Goal: Task Accomplishment & Management: Use online tool/utility

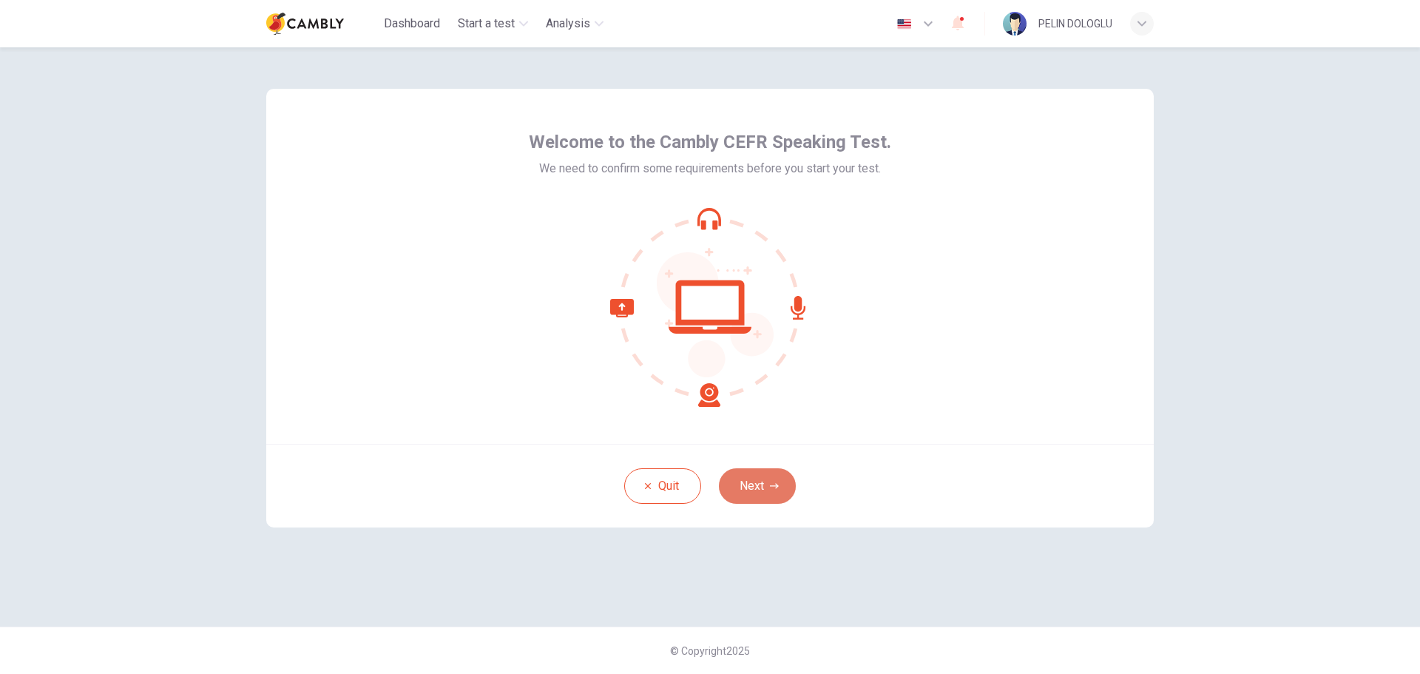
click at [755, 491] on button "Next" at bounding box center [757, 486] width 77 height 36
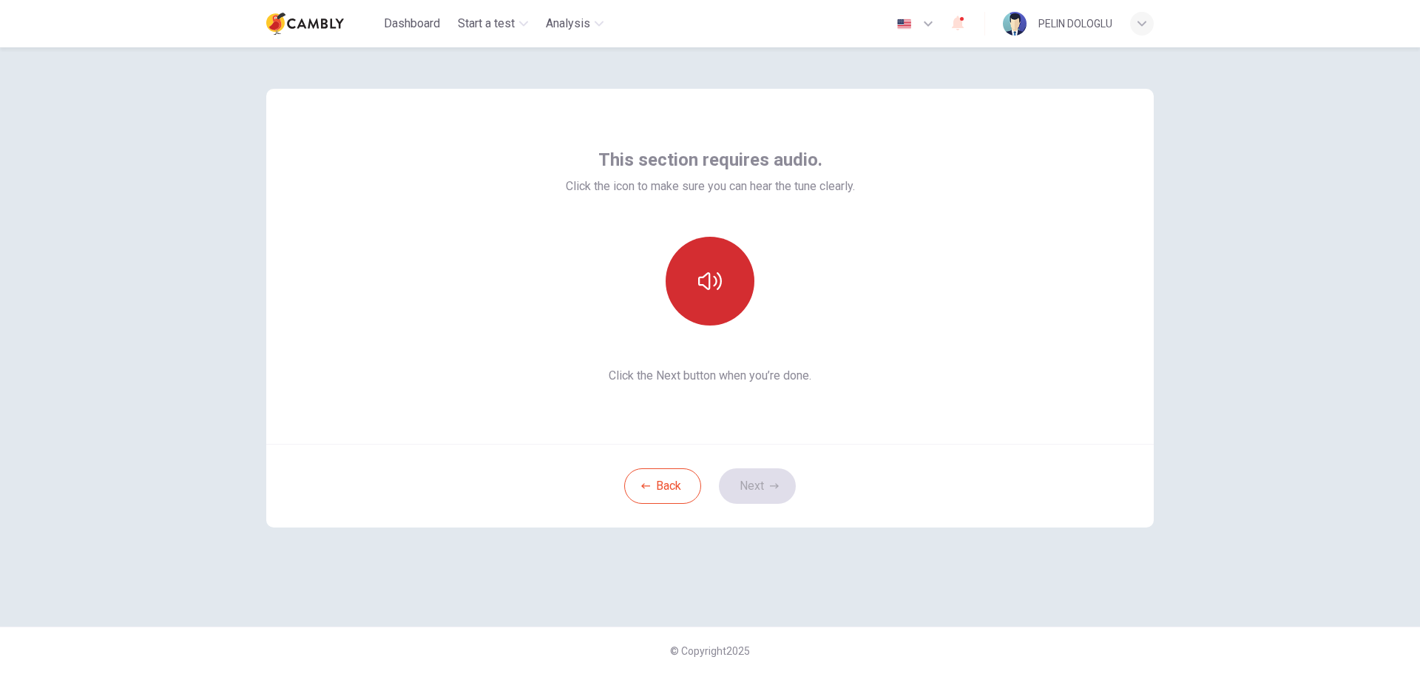
click at [683, 283] on button "button" at bounding box center [710, 281] width 89 height 89
click at [765, 487] on button "Next" at bounding box center [757, 486] width 77 height 36
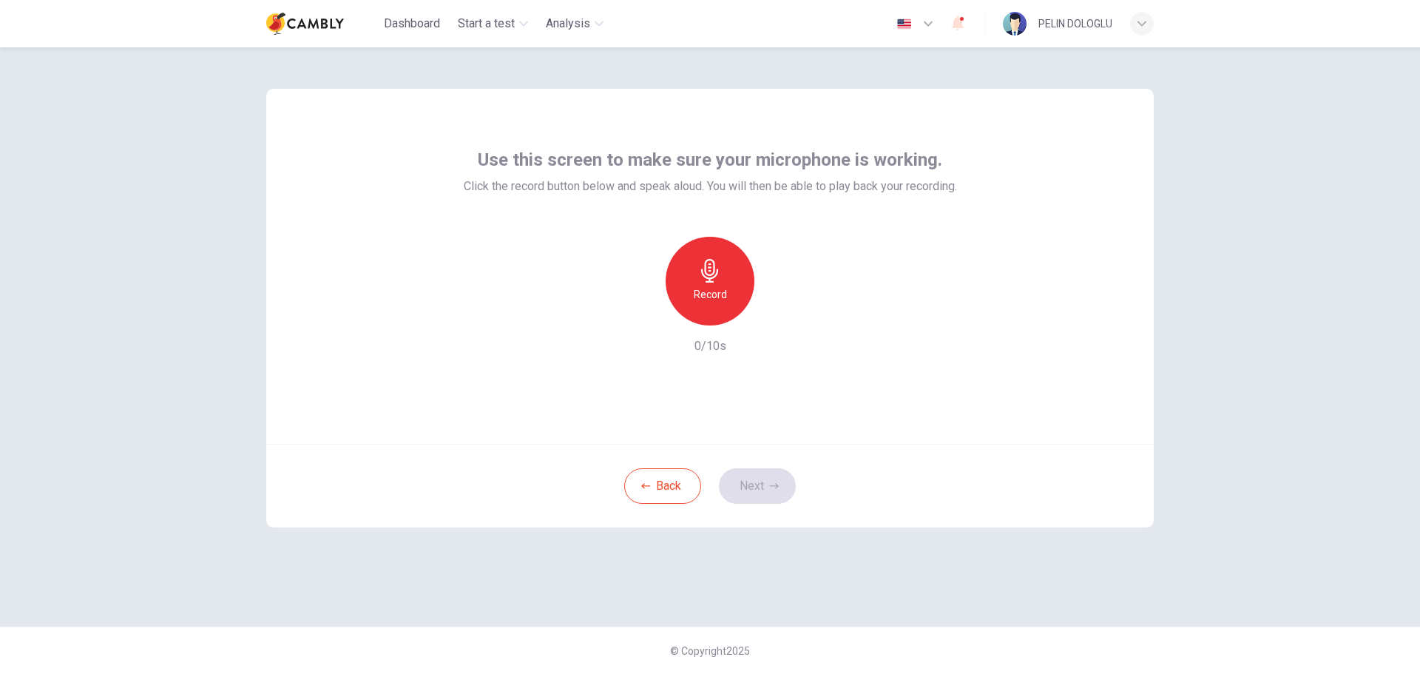
click at [710, 297] on h6 "Record" at bounding box center [710, 294] width 33 height 18
click at [710, 297] on h6 "Stop" at bounding box center [710, 294] width 22 height 18
click at [778, 313] on icon "button" at bounding box center [779, 313] width 7 height 9
click at [783, 481] on button "Next" at bounding box center [757, 486] width 77 height 36
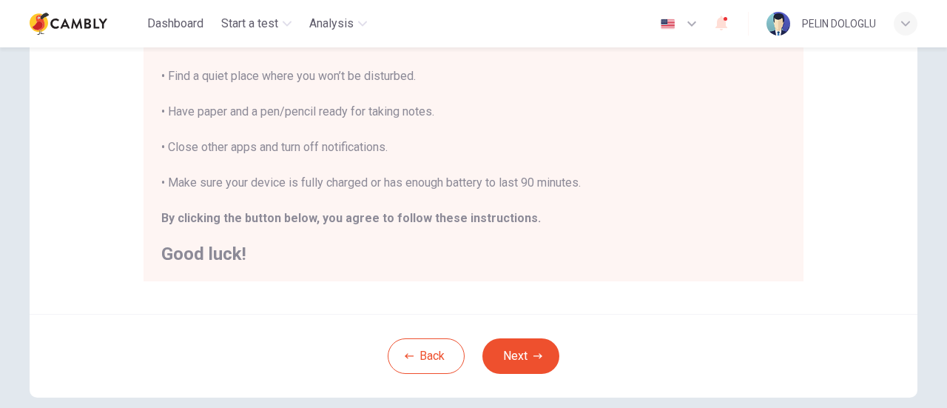
scroll to position [370, 0]
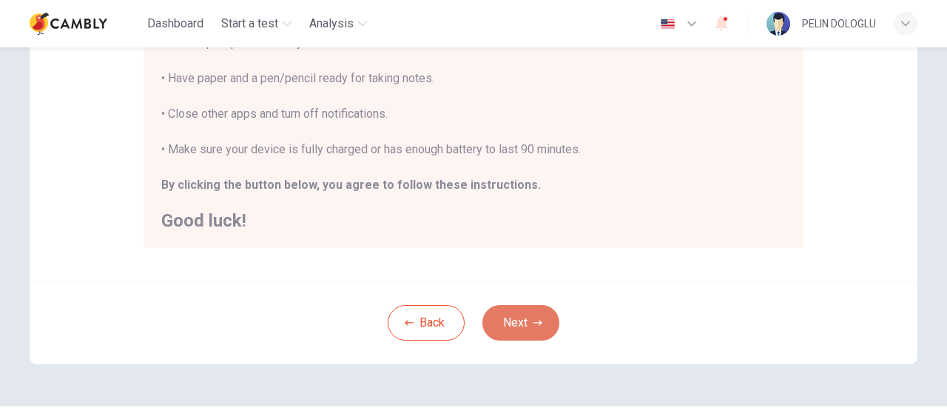
click at [535, 316] on button "Next" at bounding box center [520, 323] width 77 height 36
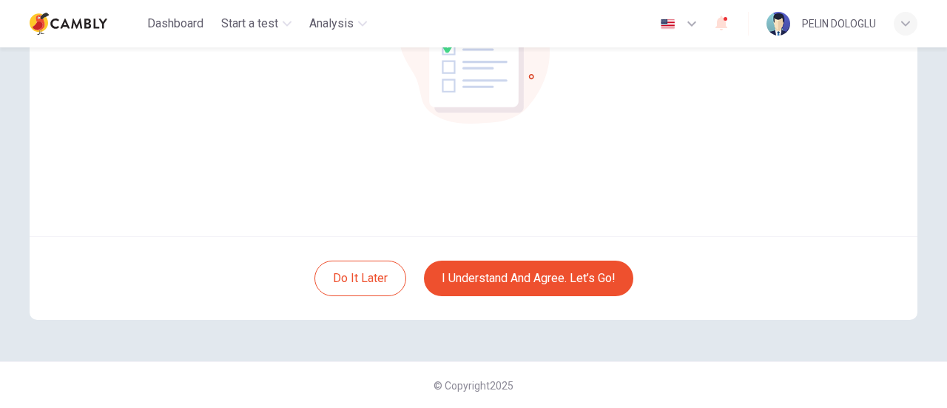
scroll to position [134, 0]
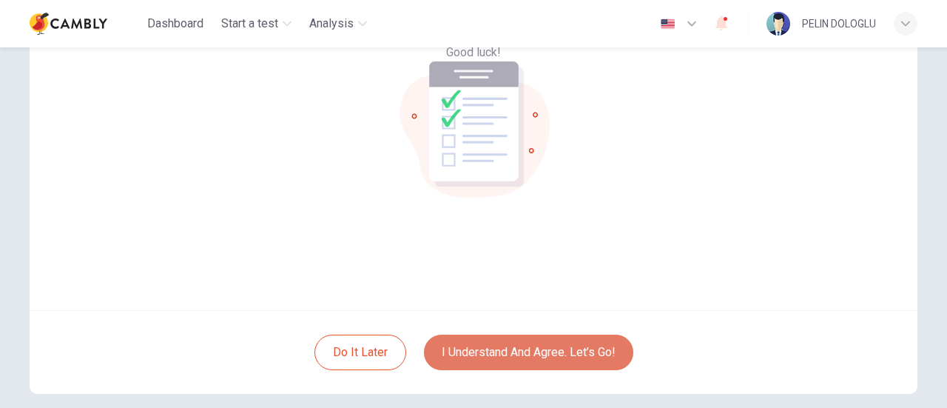
click at [596, 353] on button "I understand and agree. Let’s go!" at bounding box center [528, 352] width 209 height 36
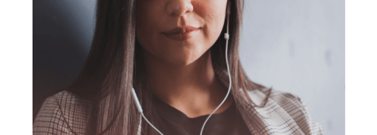
scroll to position [169, 0]
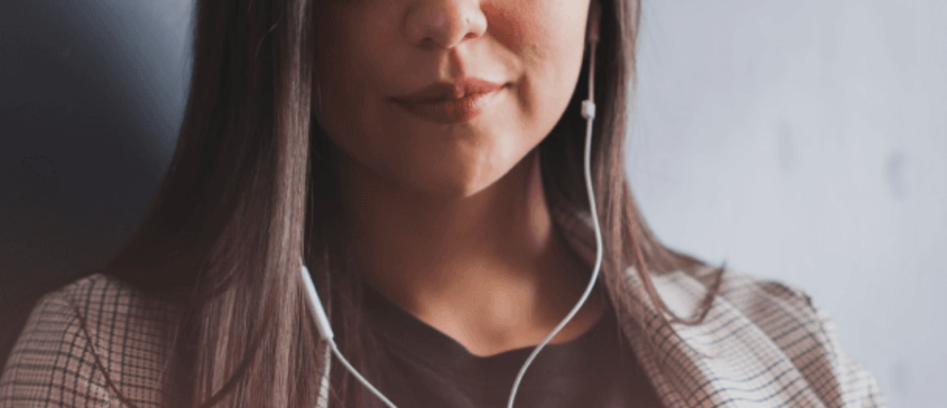
click at [42, 76] on button "Continue" at bounding box center [21, 103] width 42 height 55
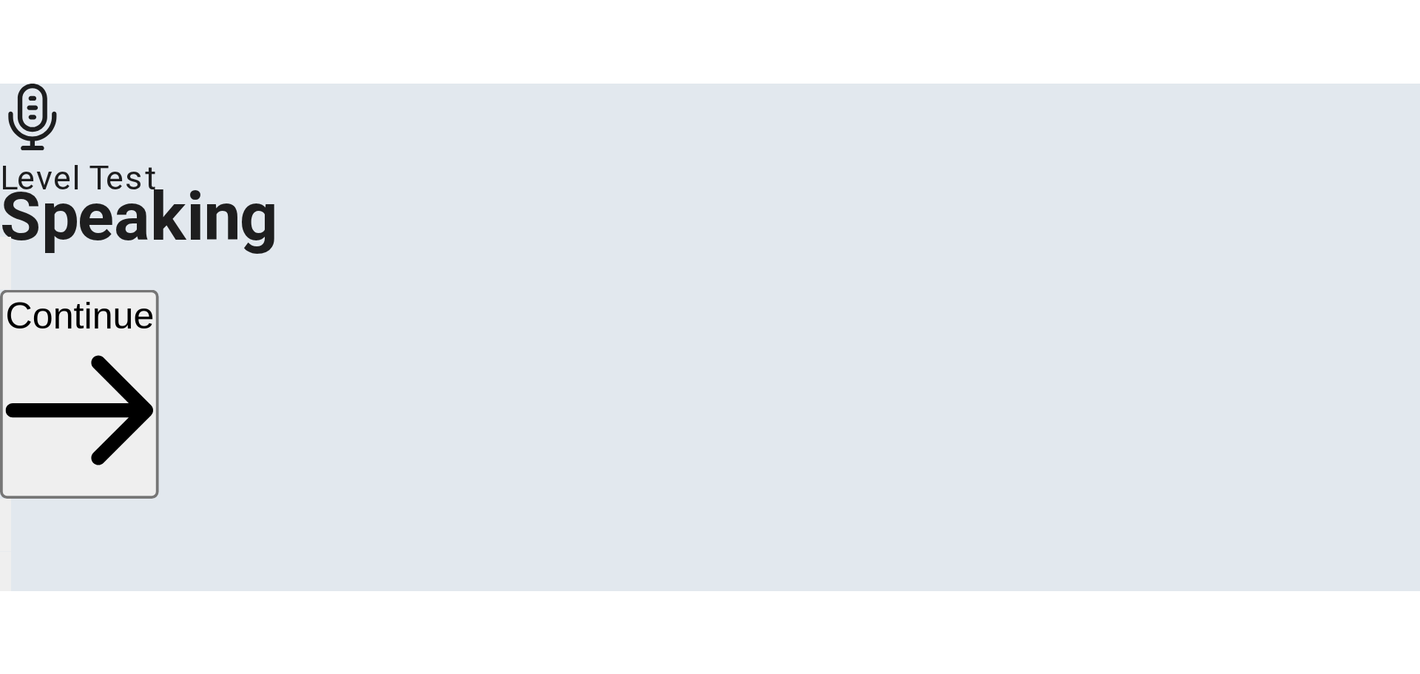
scroll to position [125, 0]
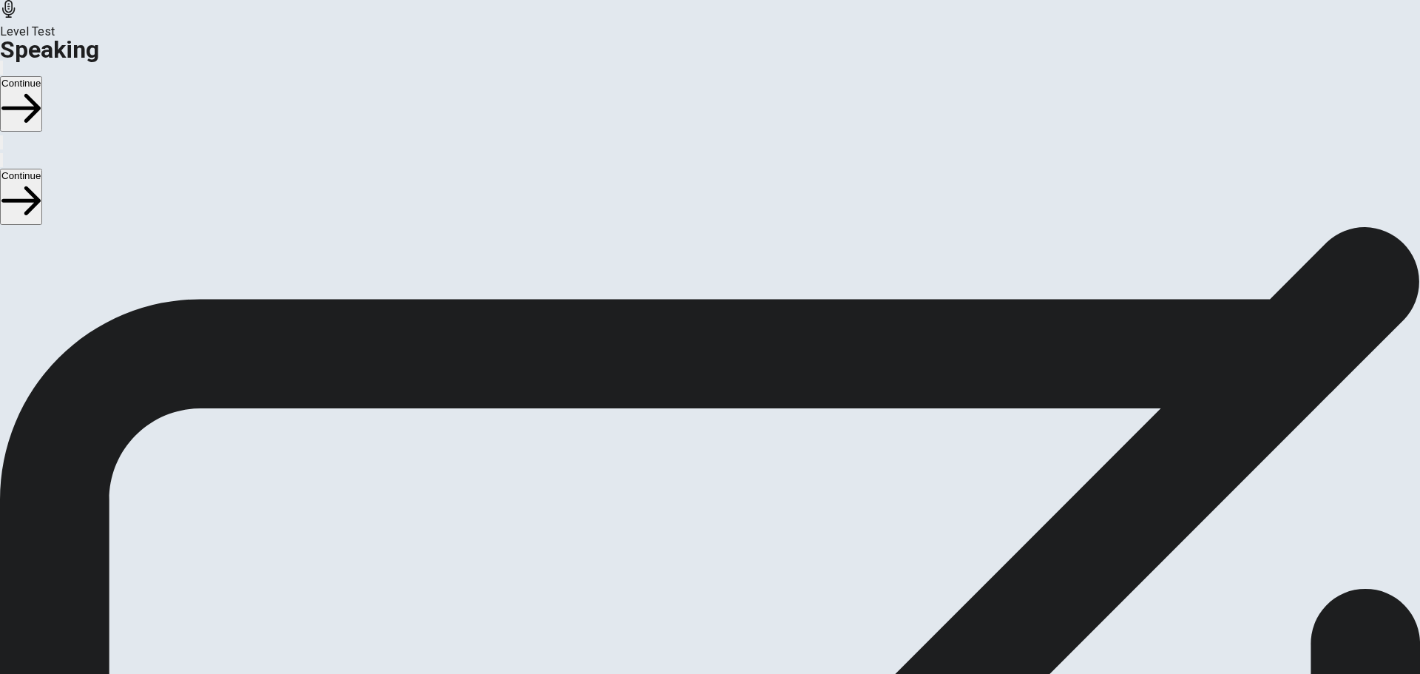
drag, startPoint x: 325, startPoint y: 215, endPoint x: 490, endPoint y: 213, distance: 164.9
click at [376, 211] on span "Check if your microphone works here. Record your voice. Try to play it back. If…" at bounding box center [188, 199] width 376 height 156
click at [708, 408] on icon "Play Audio" at bounding box center [701, 417] width 14 height 18
click at [42, 76] on button "Continue" at bounding box center [21, 103] width 42 height 55
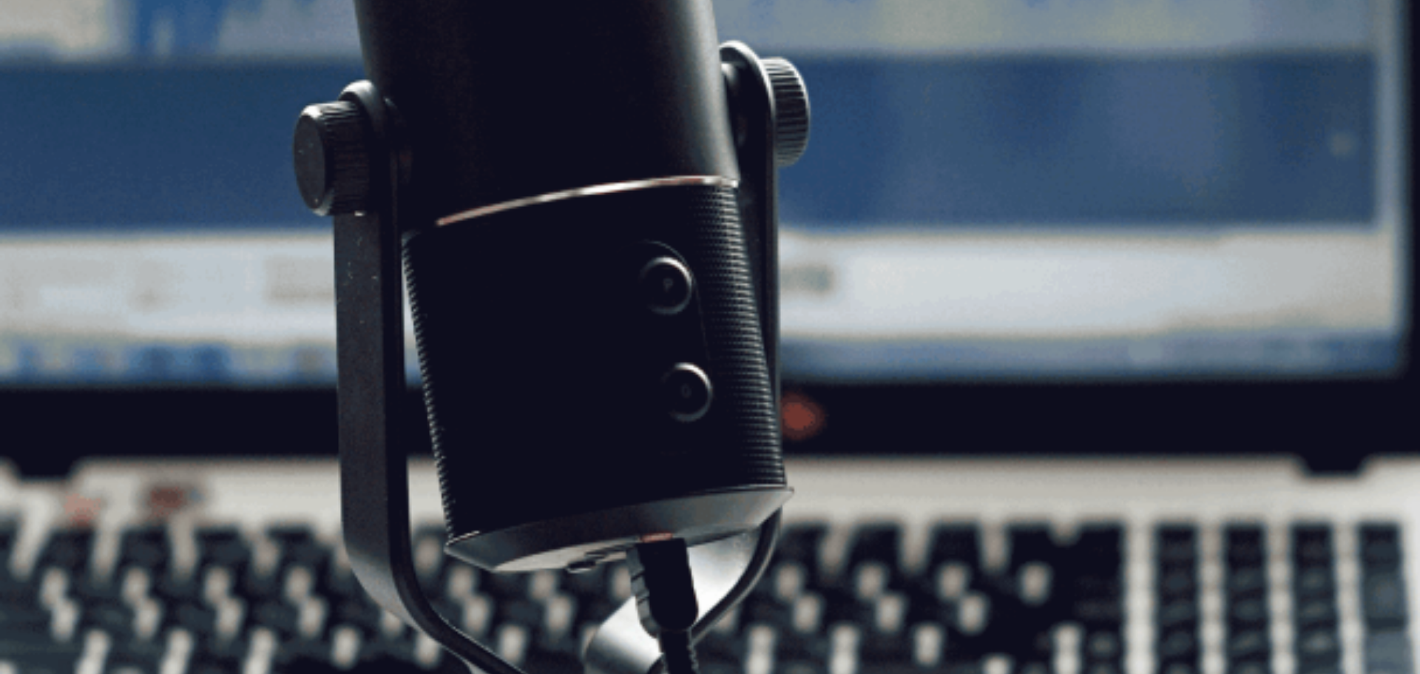
click at [42, 76] on button "Continue" at bounding box center [21, 103] width 42 height 55
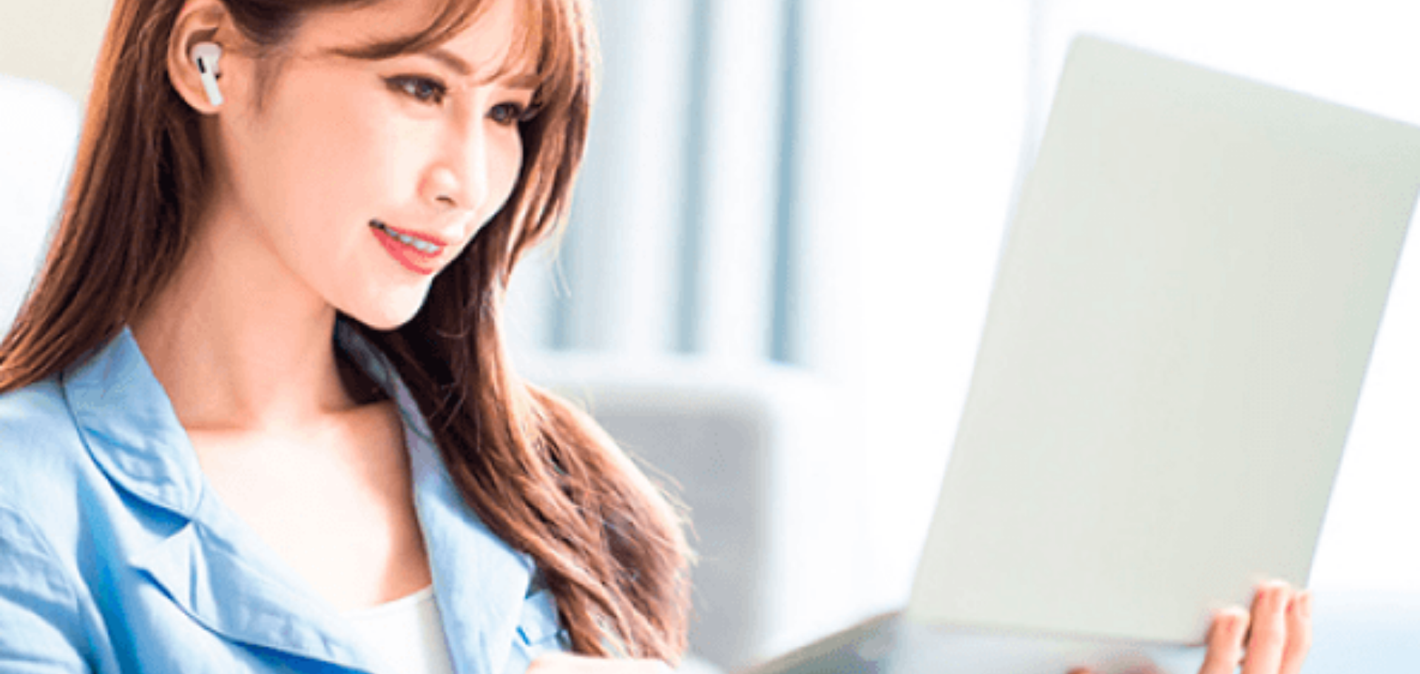
scroll to position [0, 0]
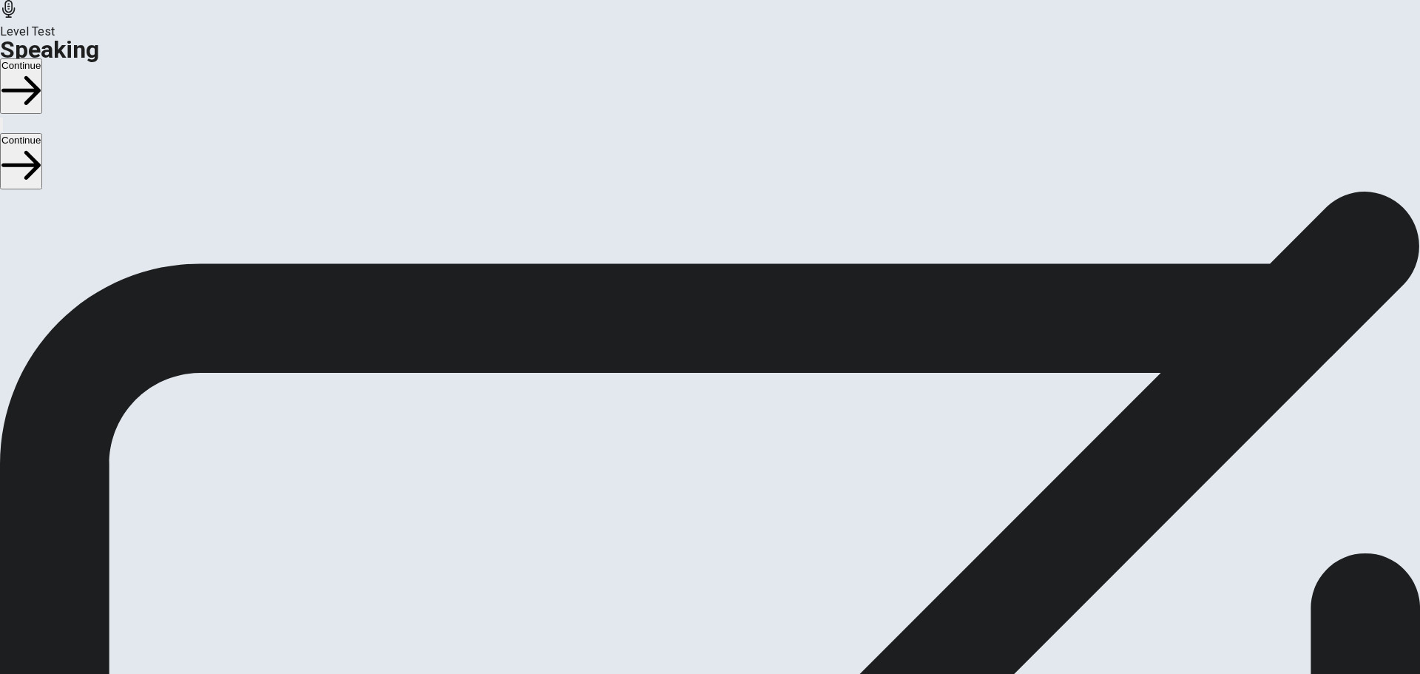
click at [42, 58] on button "Continue" at bounding box center [21, 85] width 42 height 55
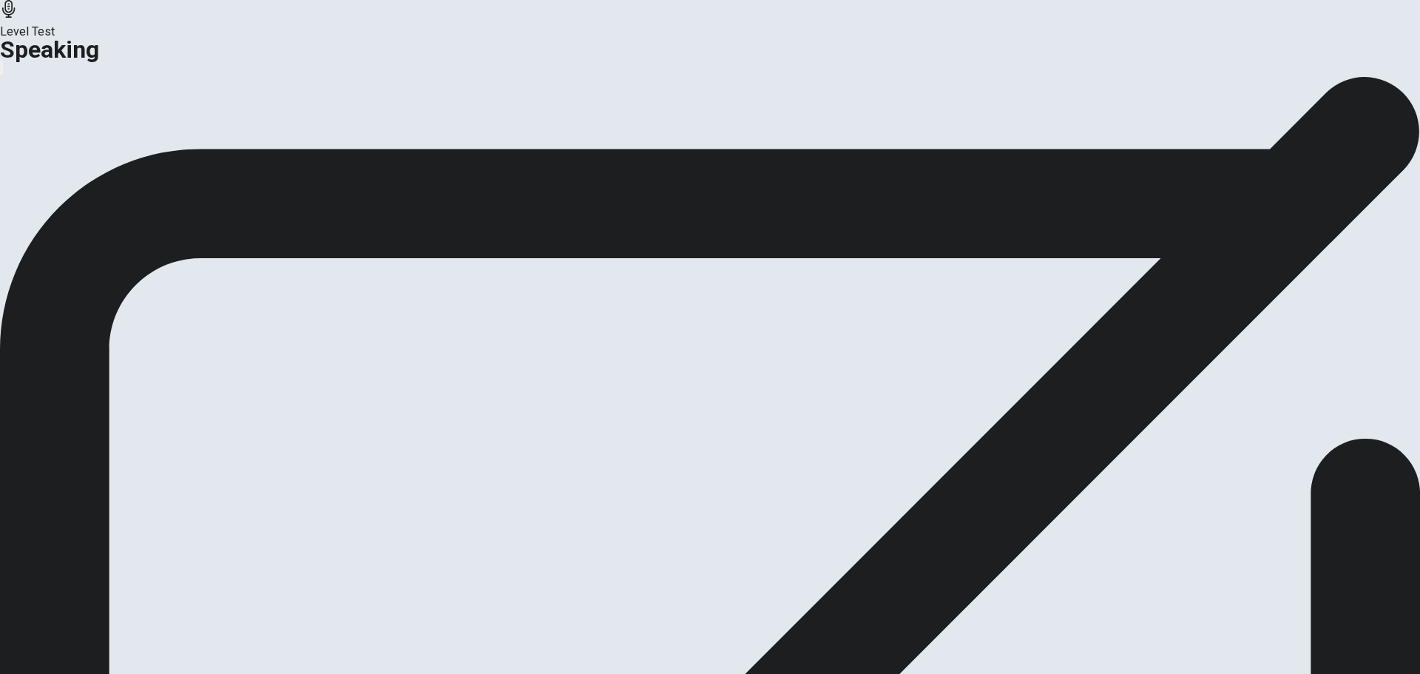
click at [58, 185] on button "Analysis" at bounding box center [29, 175] width 58 height 20
